Goal: Task Accomplishment & Management: Manage account settings

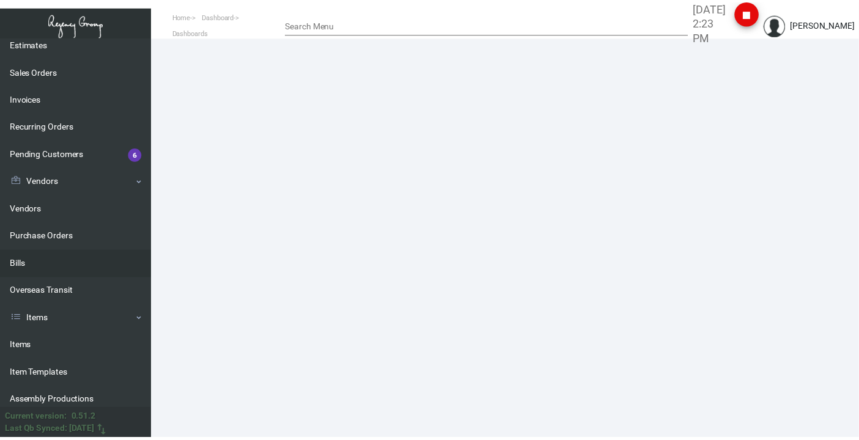
scroll to position [136, 0]
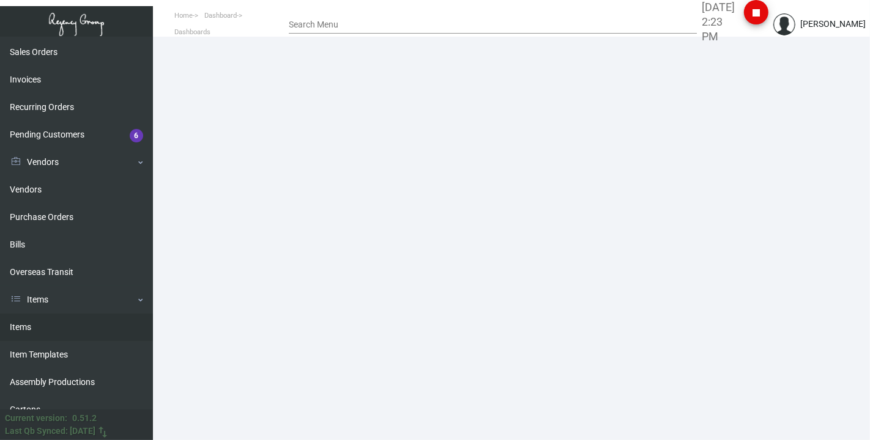
click at [31, 139] on link "Items" at bounding box center [76, 328] width 153 height 28
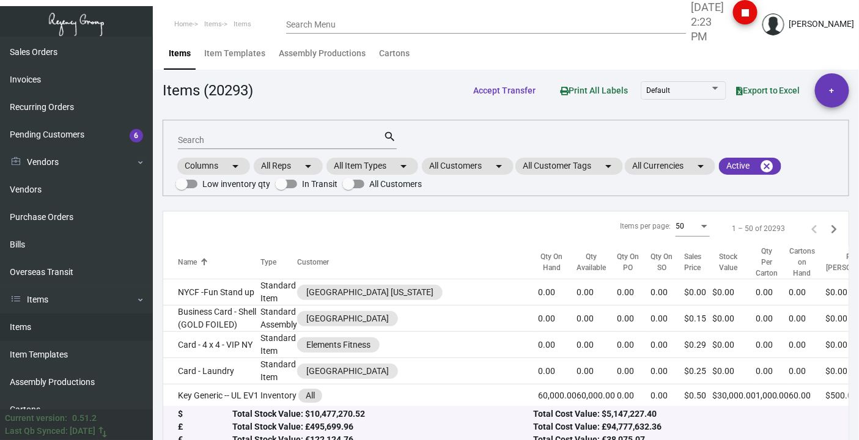
click at [221, 133] on div "Search" at bounding box center [281, 139] width 206 height 19
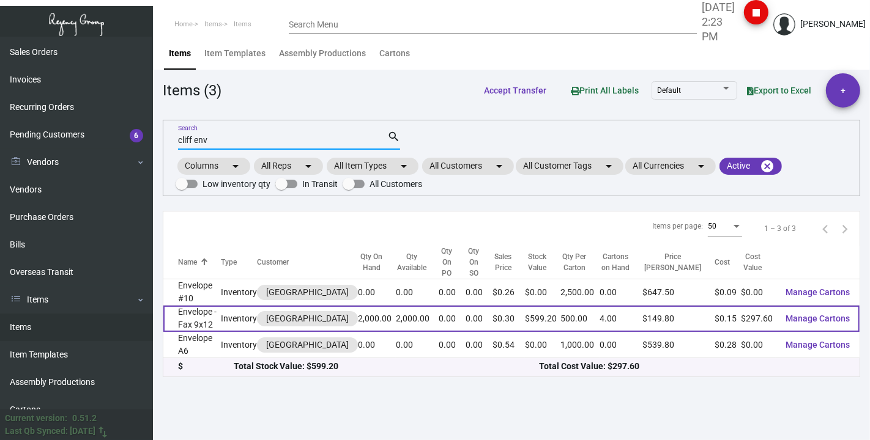
type input "cliff env"
click at [191, 139] on td "Envelope - Fax 9x12" at bounding box center [191, 319] width 57 height 26
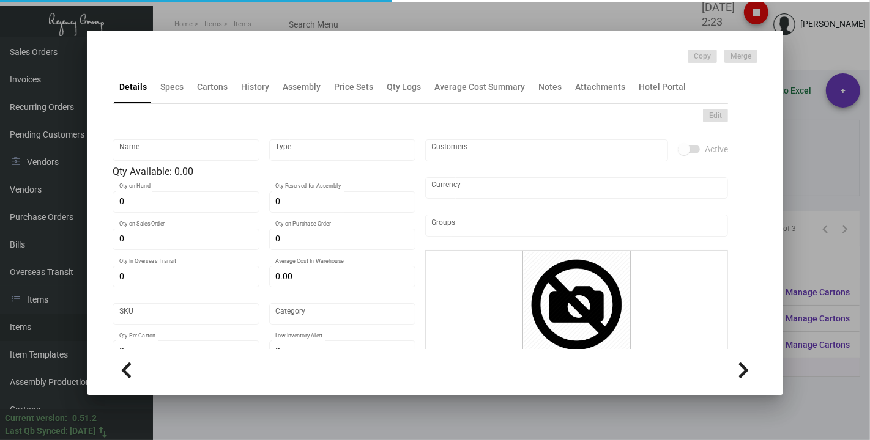
type input "Envelope - Fax 9x12"
type input "Inventory"
type input "2,000"
type input "$ 0.00"
type input "Standard"
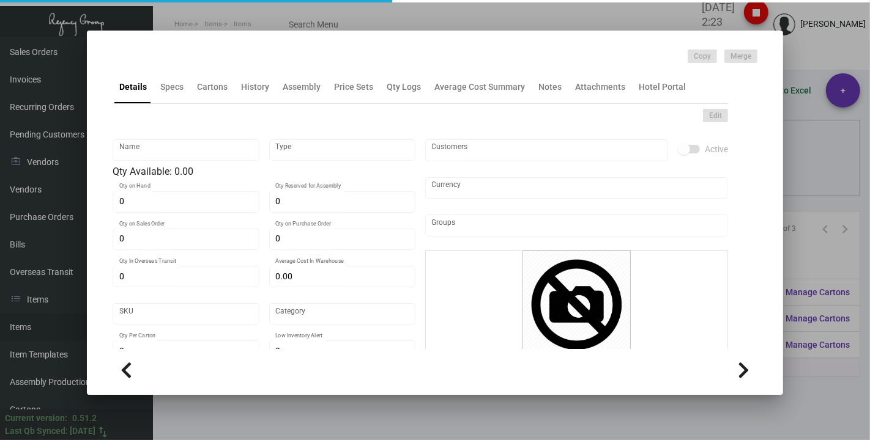
type input "500"
type input "$ 0.1488"
type input "$ 0.2996"
type textarea "size 9x12 #70 Seville bright white smooth text stock printing 1 color 1 side"
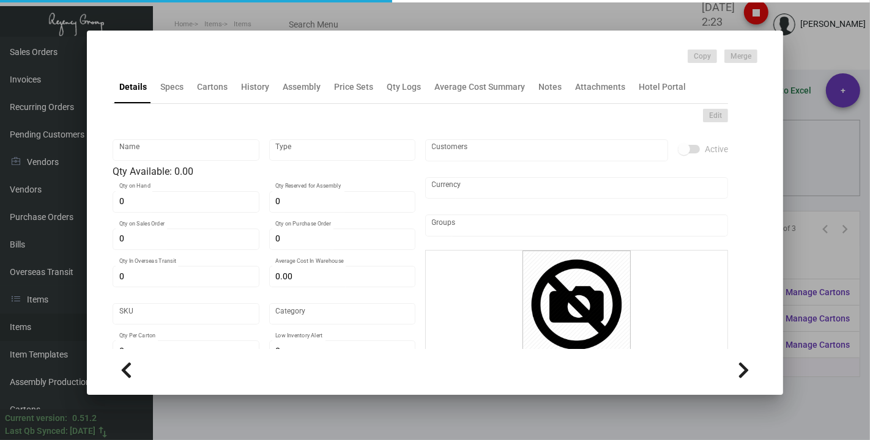
checkbox input "true"
type input "United States Dollar $"
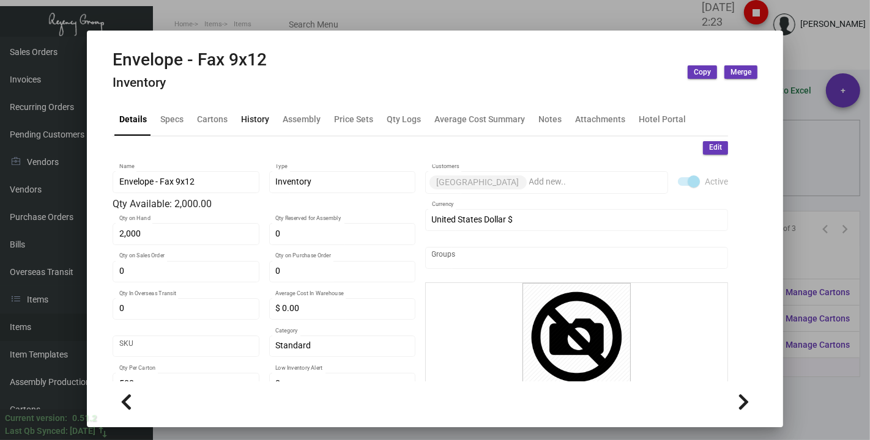
click at [253, 116] on div "History" at bounding box center [255, 119] width 28 height 13
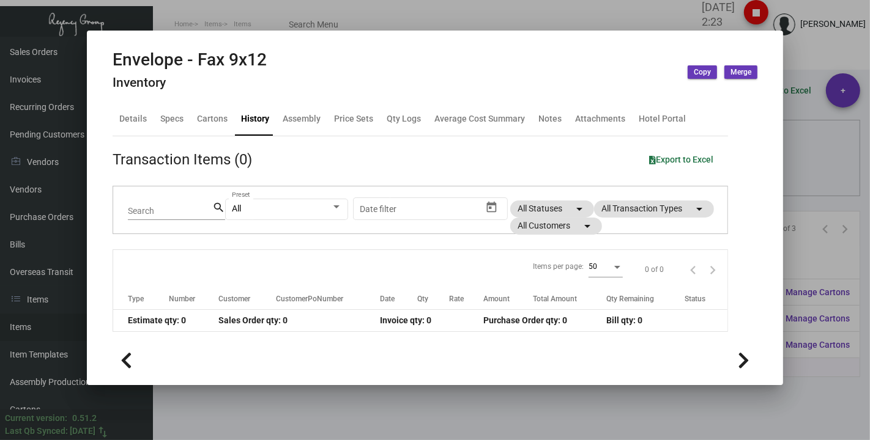
click at [339, 45] on div at bounding box center [435, 220] width 870 height 440
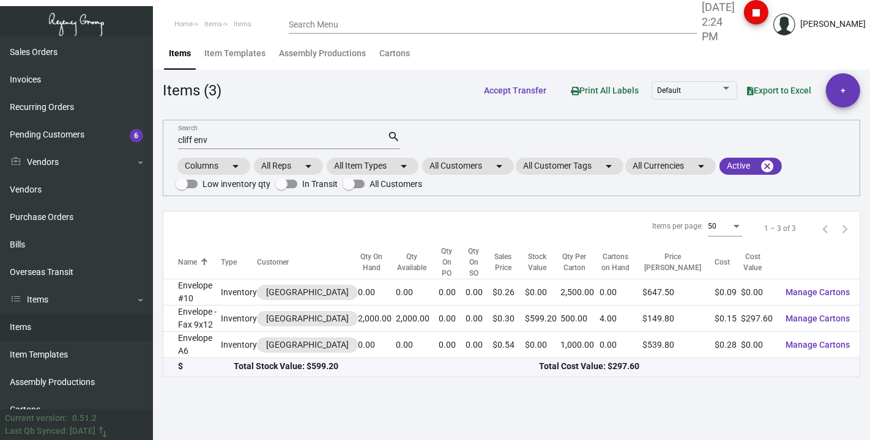
click at [208, 135] on div "cliff env Search" at bounding box center [282, 139] width 209 height 19
click at [208, 137] on input "cliff env" at bounding box center [282, 141] width 209 height 10
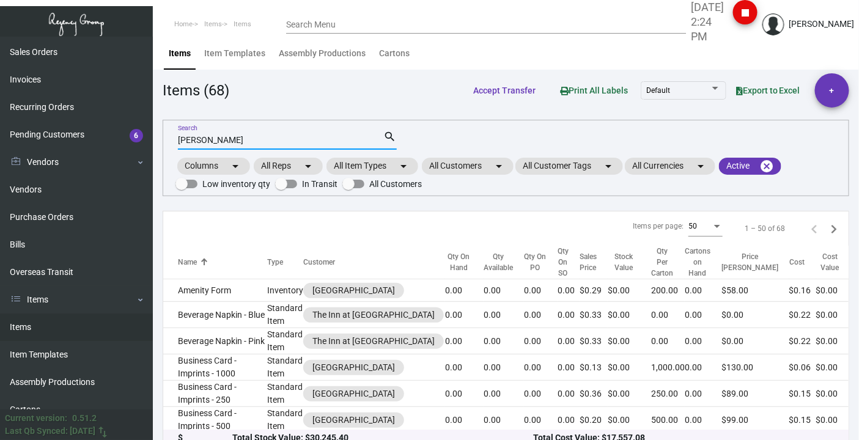
type input "[PERSON_NAME]"
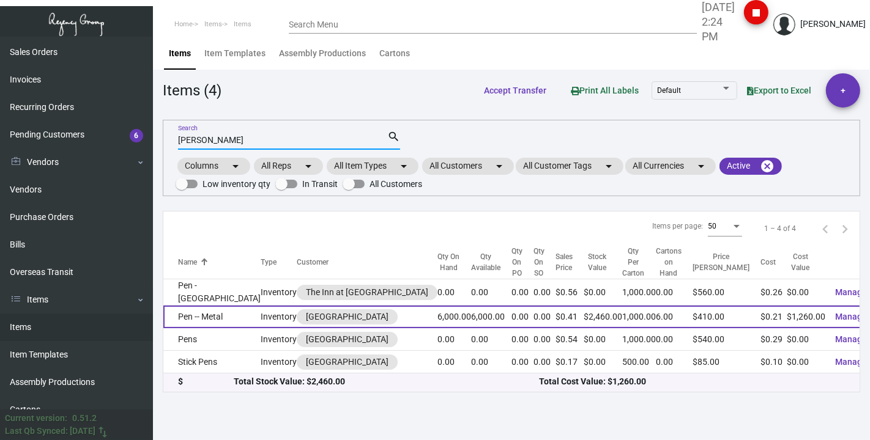
click at [178, 139] on td "Pen -- Metal" at bounding box center [211, 317] width 97 height 23
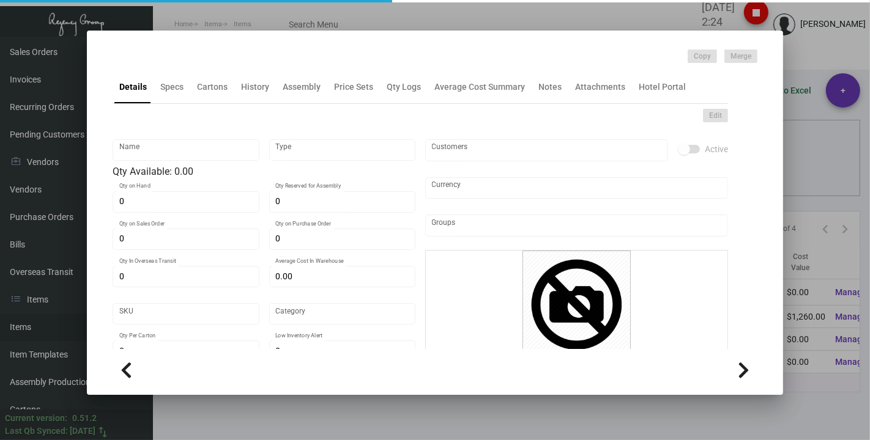
type input "Pen -- Metal"
type input "Inventory"
type input "6,000"
type input "$ 0.20333"
type input "Overseas"
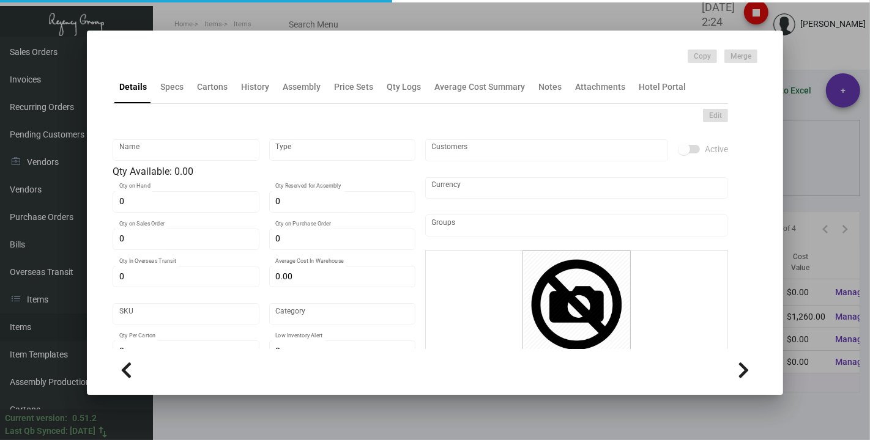
type input "1,000"
type input "$ 0.21"
type input "$ 0.41"
checkbox input "true"
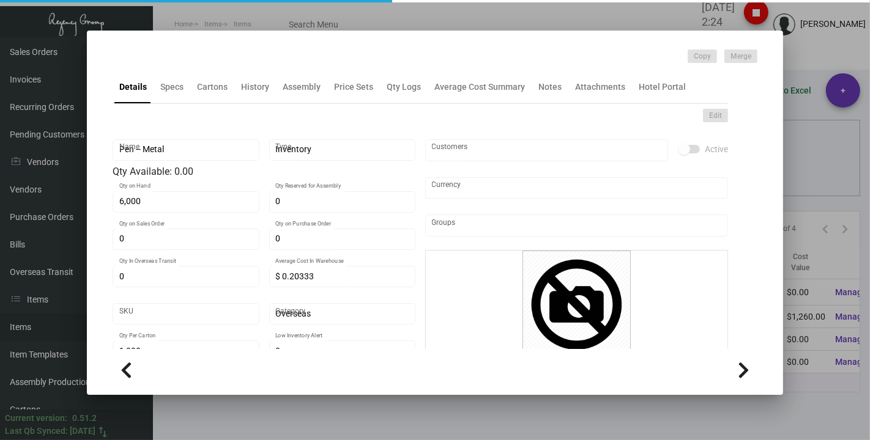
type input "United States Dollar $"
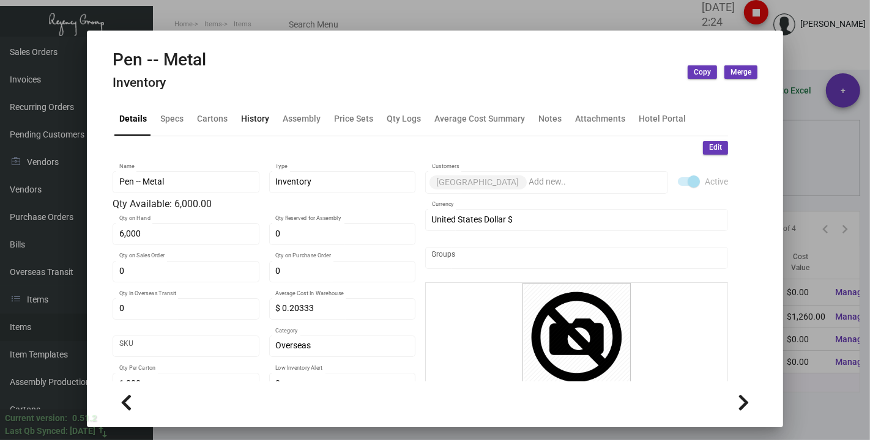
click at [243, 124] on div "History" at bounding box center [255, 119] width 28 height 13
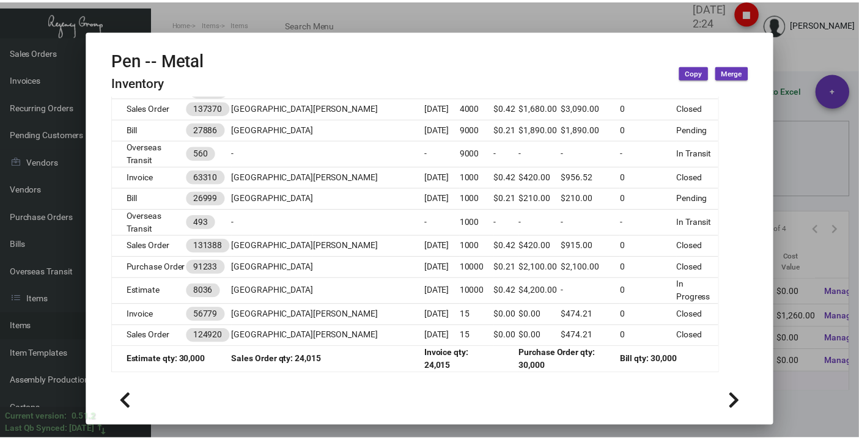
scroll to position [1127, 0]
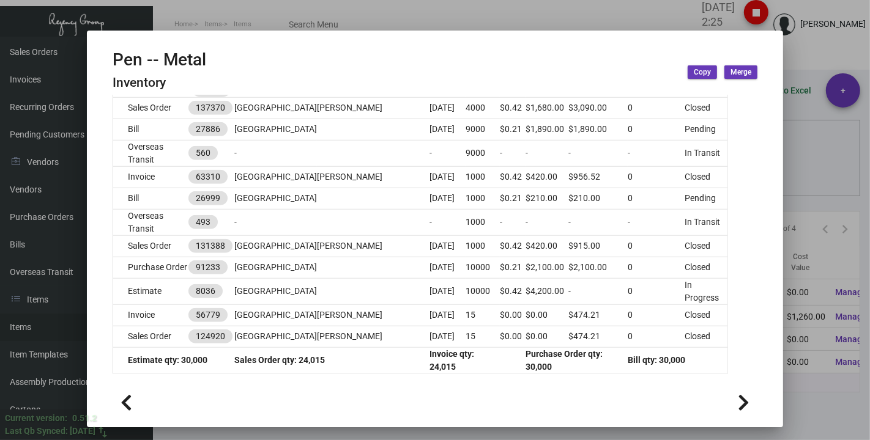
click at [339, 51] on div at bounding box center [435, 220] width 870 height 440
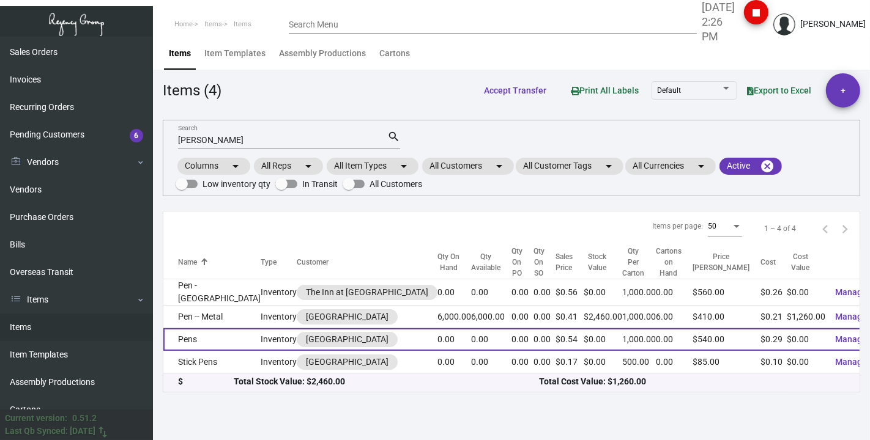
click at [177, 139] on td "Pens" at bounding box center [211, 339] width 97 height 23
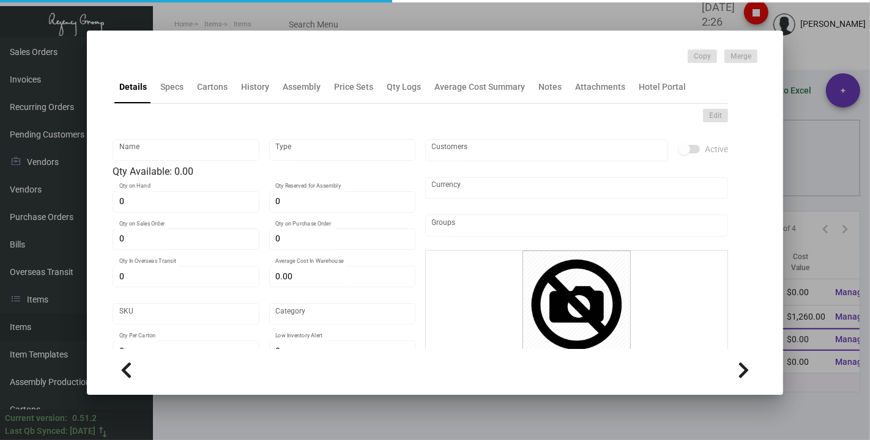
type input "Pens"
type input "Inventory"
type input "$ 0.00"
type input "943"
type input "Standard"
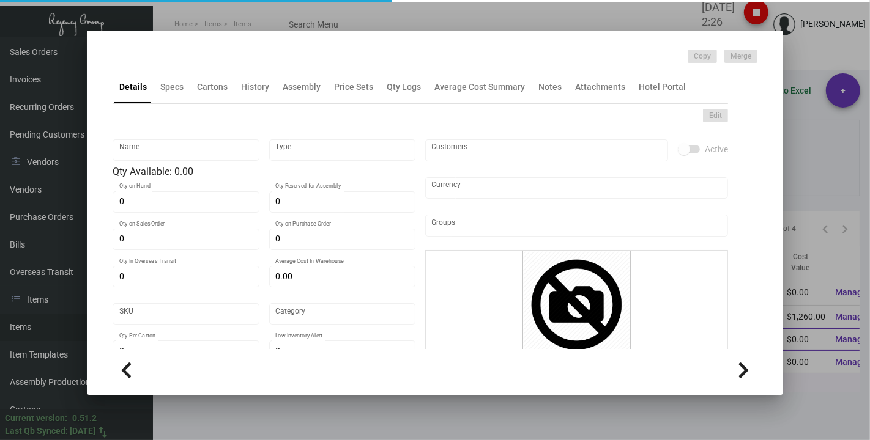
type input "1,000"
type input "4,000"
type input "$ 0.285"
type input "$ 0.54"
type textarea "Pens- Light Colored Bamboo style, with 1 color imprint 1 location with custom b…"
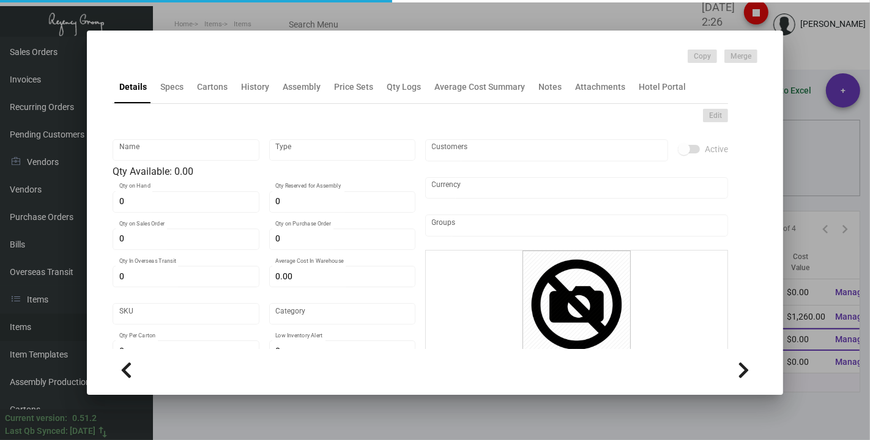
type textarea "Pens- Light Colored Bamboo style, with 1 color imprint 1 location with custom b…"
checkbox input "true"
type input "United States Dollar $"
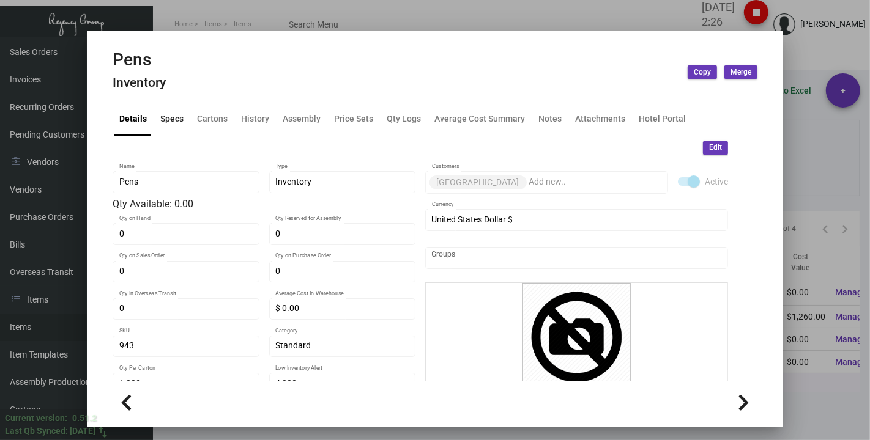
click at [169, 125] on div "Specs" at bounding box center [171, 119] width 23 height 13
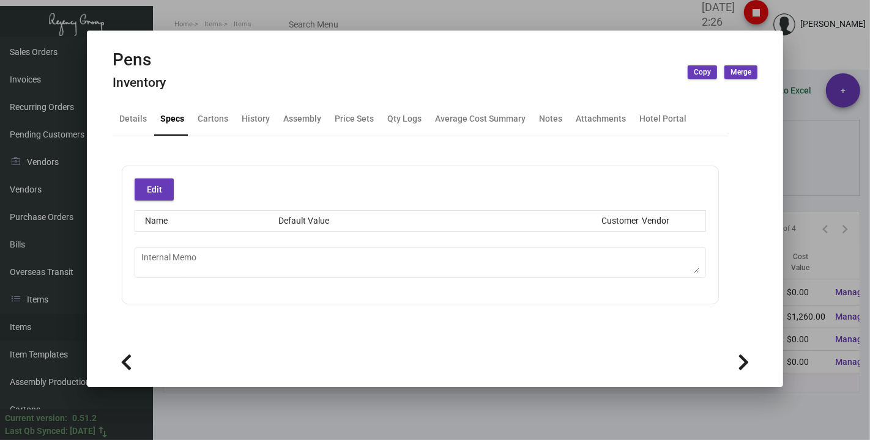
click at [339, 17] on div at bounding box center [435, 220] width 870 height 440
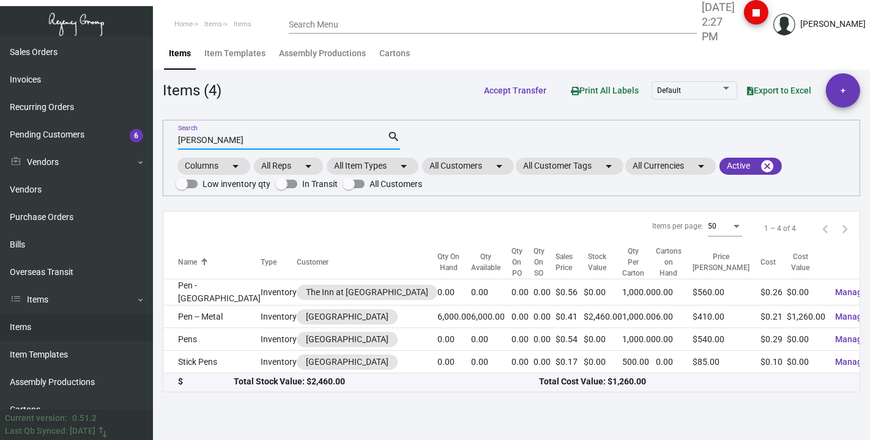
click at [214, 139] on input "[PERSON_NAME]" at bounding box center [282, 141] width 209 height 10
type input "cliff tag"
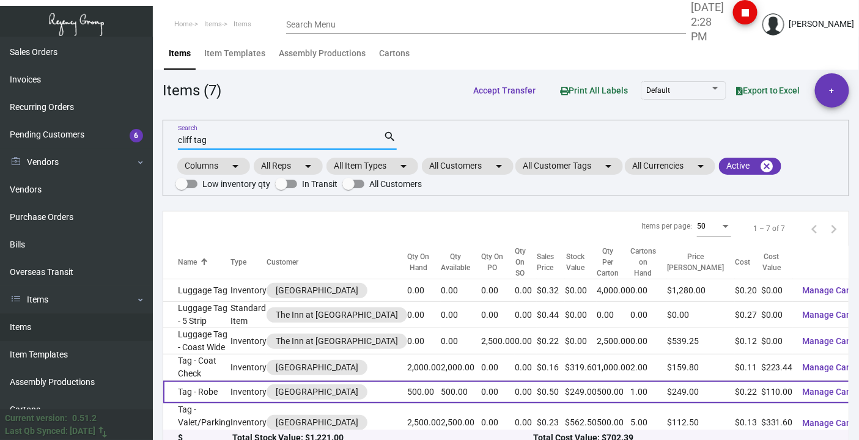
scroll to position [50, 0]
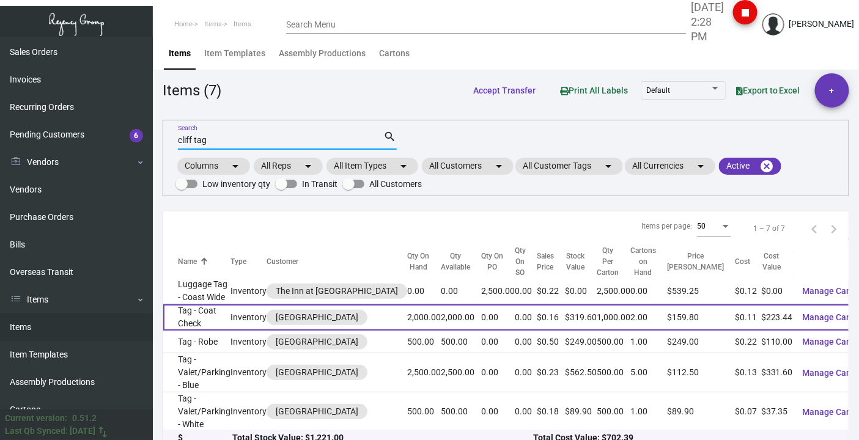
click at [176, 139] on td "Tag - Coat Check" at bounding box center [196, 318] width 67 height 26
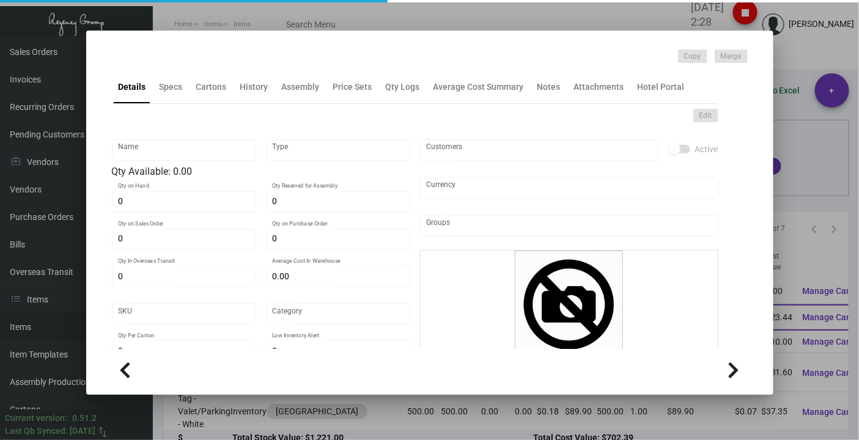
type input "Tag - Coat Check"
type input "Inventory"
type input "2,000"
type input "$ 0.00"
type input "Standard"
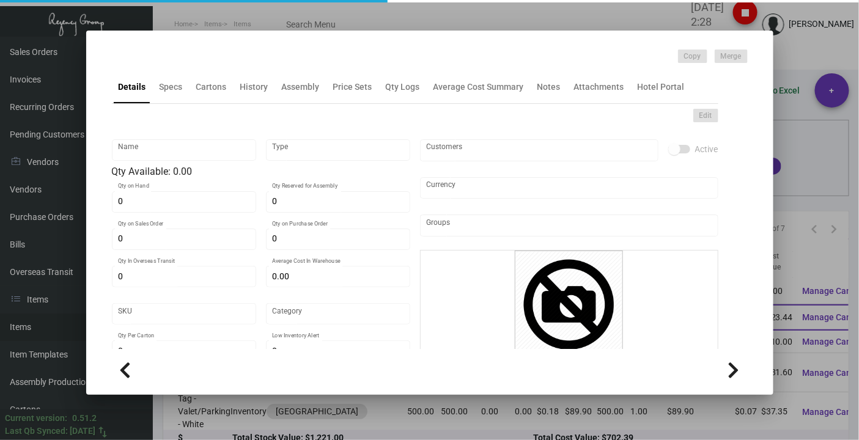
type input "1,000"
type input "$ 0.11172"
type input "$ 0.1598"
type textarea "size 2.82x7.87 13 pt CSU white stock , 2 part tag 1 perf. 2 position numbering …"
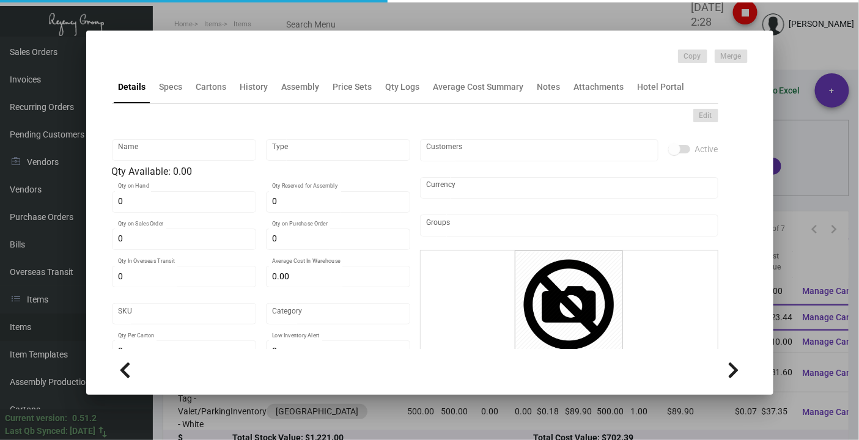
type textarea "size 2.82x7.87 13 pt CSU white stock , 2 part tag 1 perf. 2 position numbering …"
checkbox input "true"
type input "United States Dollar $"
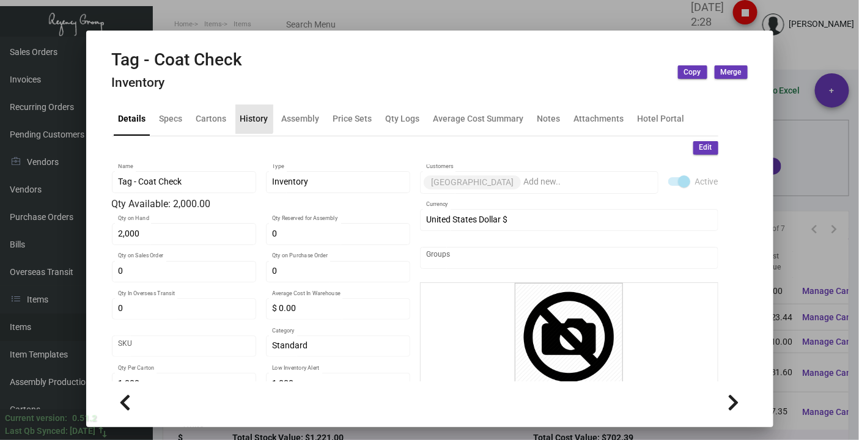
click at [240, 118] on div "History" at bounding box center [254, 119] width 28 height 13
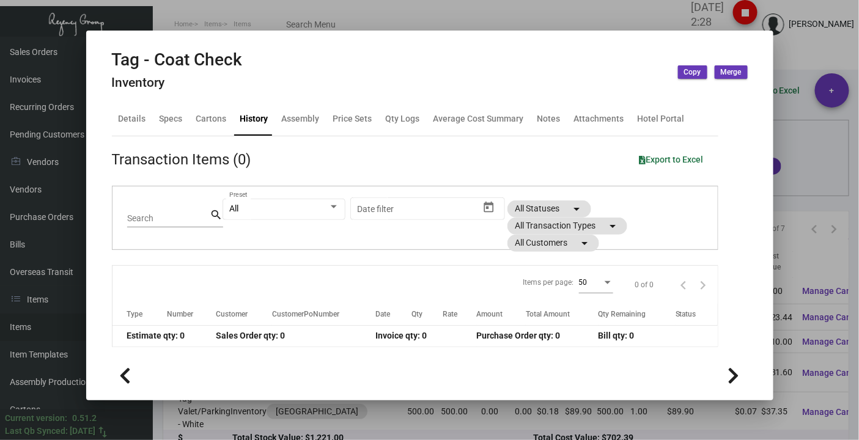
click at [339, 46] on div at bounding box center [429, 220] width 859 height 440
